Goal: Information Seeking & Learning: Learn about a topic

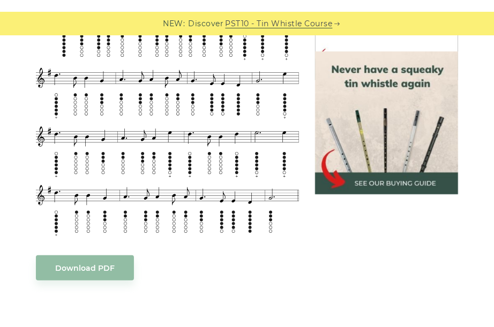
scroll to position [321, 0]
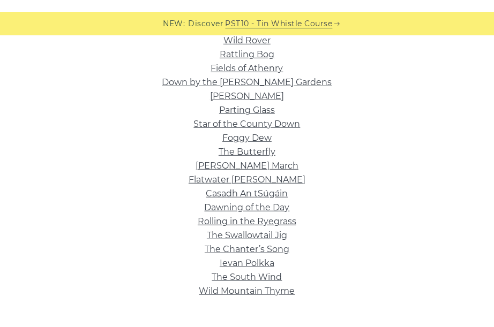
scroll to position [357, 0]
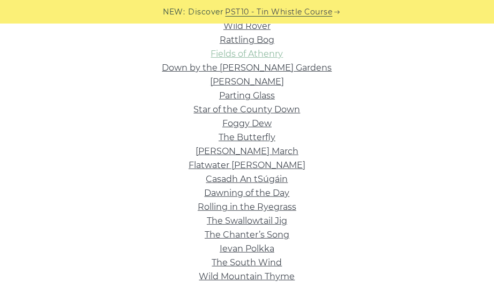
click at [260, 51] on link "Fields of Athenry" at bounding box center [247, 54] width 72 height 10
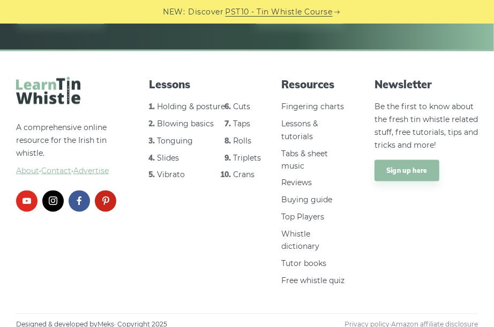
scroll to position [938, 0]
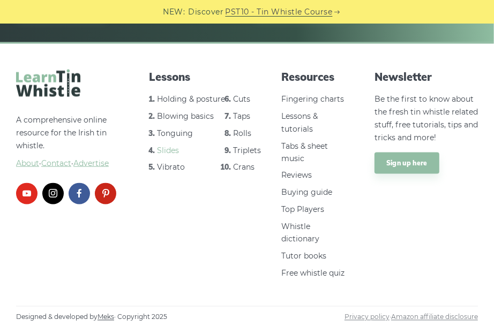
click at [167, 152] on link "Slides" at bounding box center [168, 151] width 22 height 10
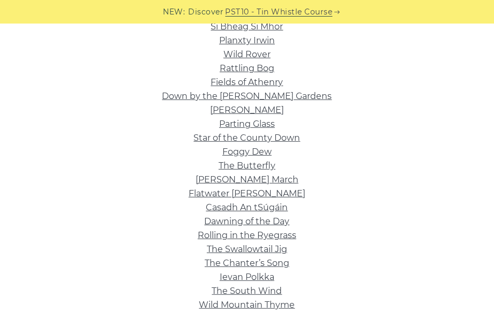
scroll to position [340, 0]
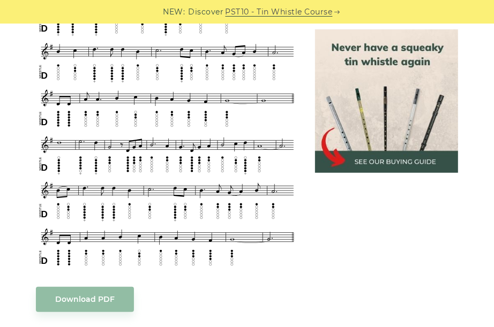
scroll to position [436, 0]
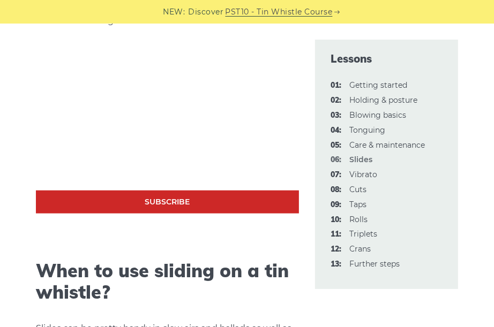
scroll to position [595, 0]
